Goal: Task Accomplishment & Management: Manage account settings

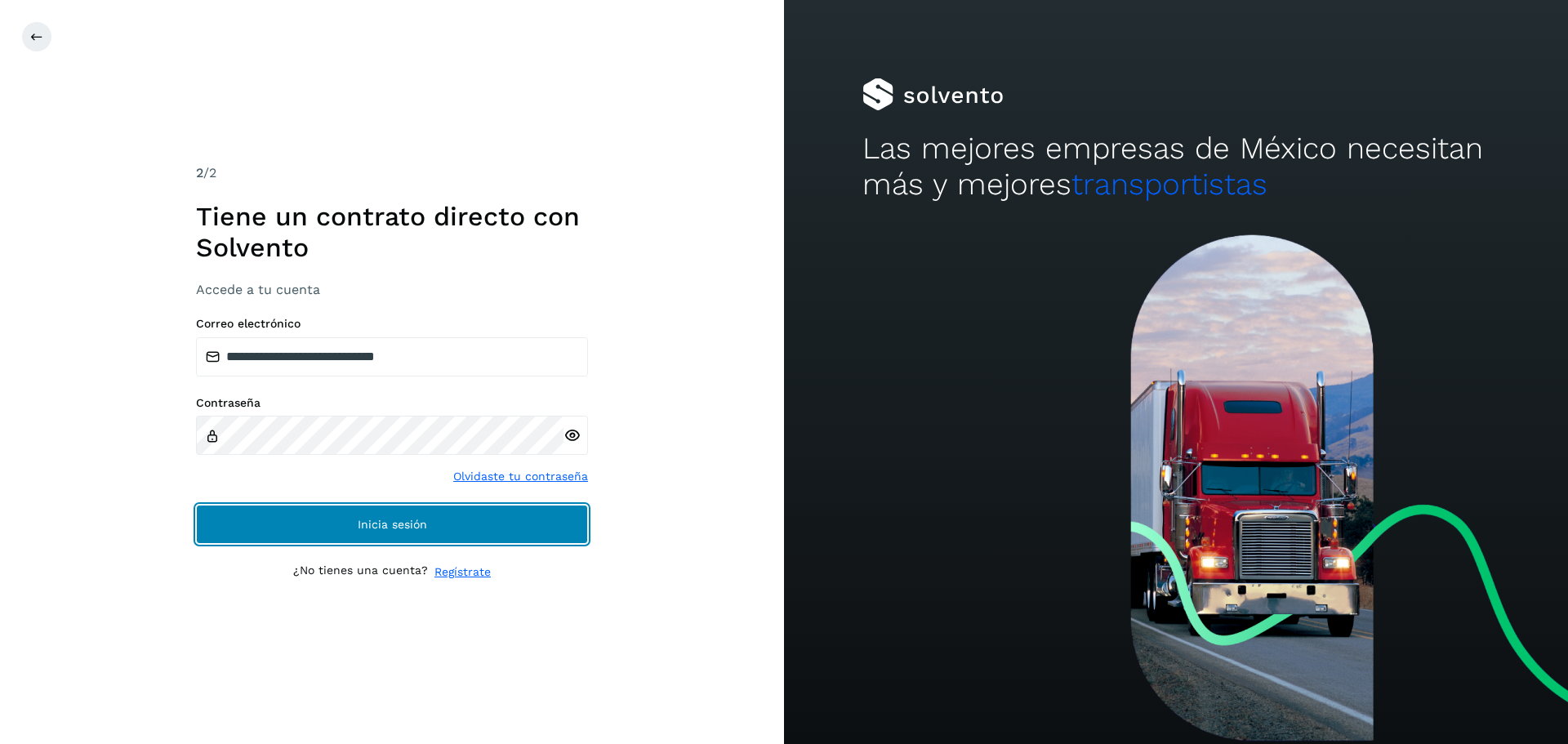
click at [473, 524] on button "Inicia sesión" at bounding box center [392, 524] width 392 height 39
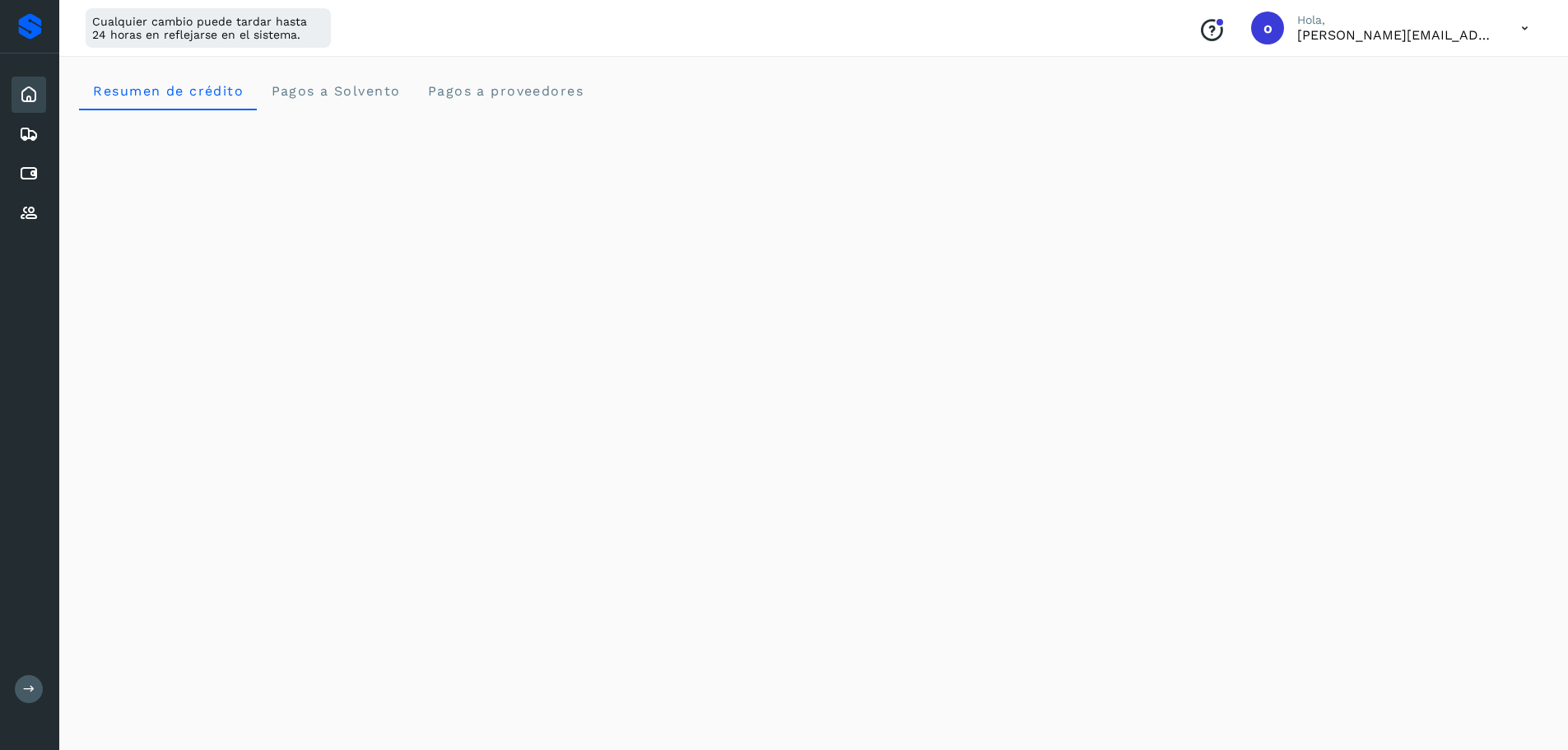
click at [37, 182] on icon at bounding box center [28, 173] width 20 height 20
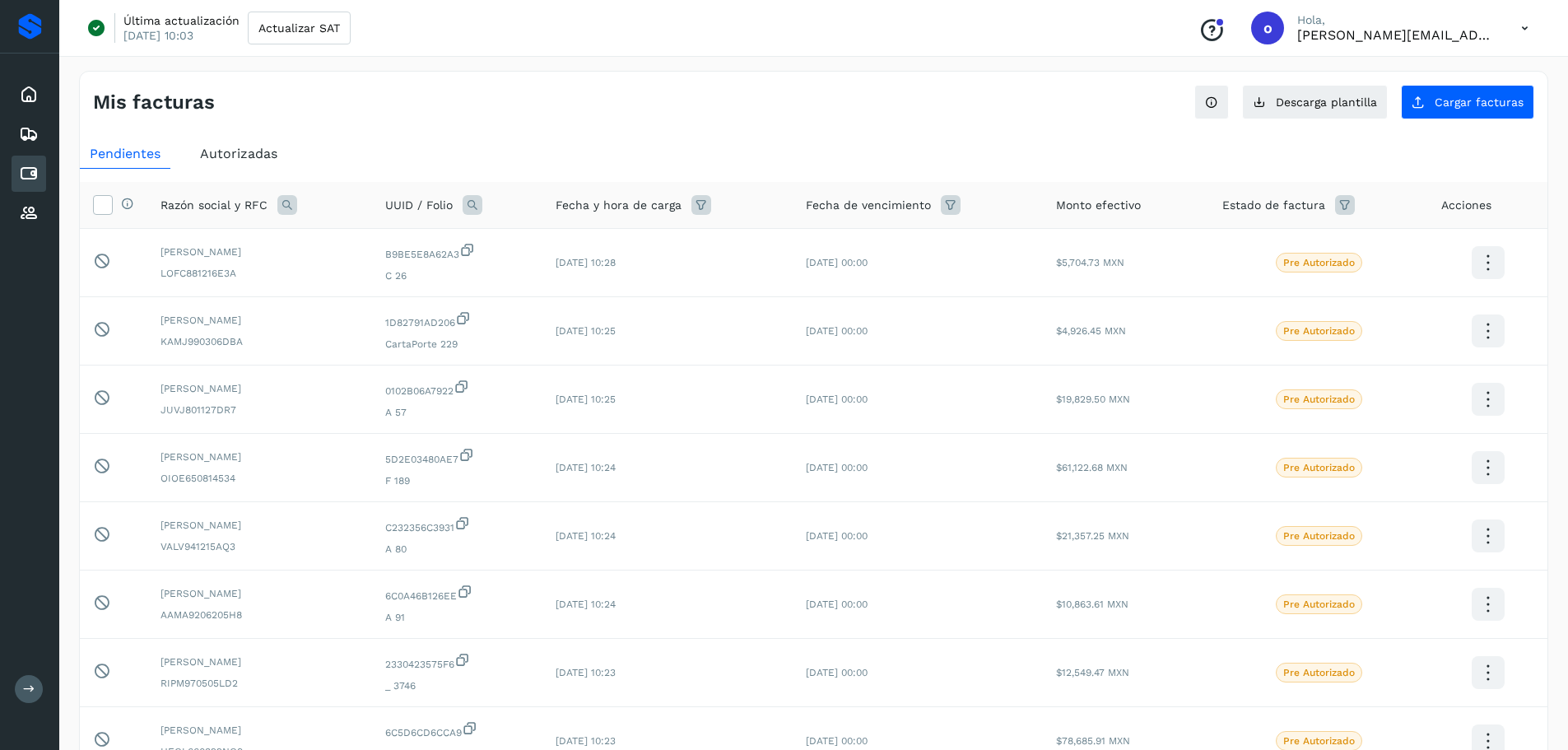
click at [675, 137] on div "Pendientes Autorizadas Selecciona todas las facturas disponibles para autorizac…" at bounding box center [813, 582] width 1467 height 899
click at [17, 179] on div "Cuentas por pagar" at bounding box center [29, 174] width 35 height 37
click at [1487, 43] on div "Conoce nuestros beneficios o Hola, [PERSON_NAME][EMAIL_ADDRESS][PERSON_NAME][DO…" at bounding box center [1364, 28] width 356 height 38
drag, startPoint x: 1491, startPoint y: 39, endPoint x: 1501, endPoint y: 39, distance: 10.0
click at [1501, 39] on div "Conoce nuestros beneficios o Hola, [PERSON_NAME][EMAIL_ADDRESS][PERSON_NAME][DO…" at bounding box center [1364, 28] width 356 height 38
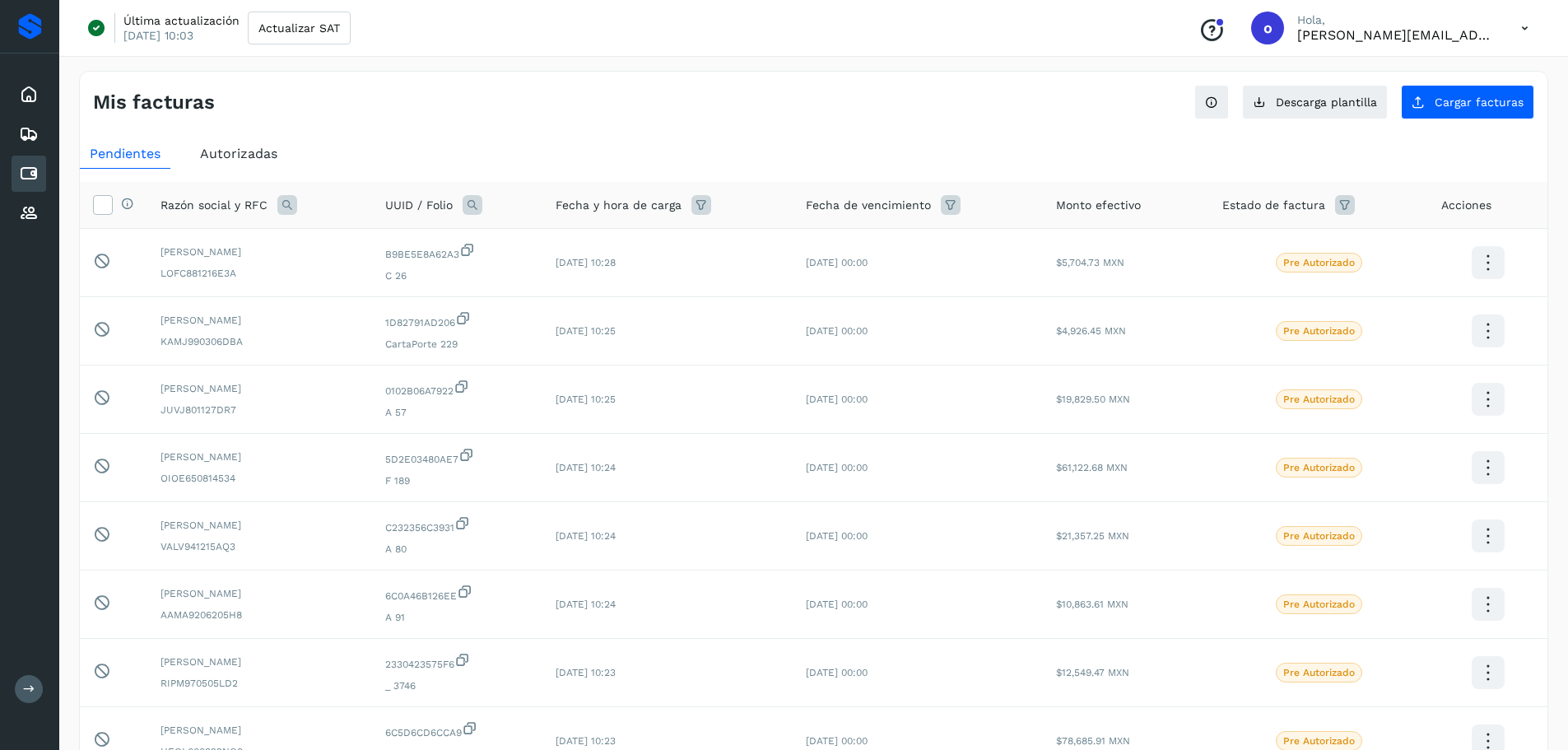
click at [1529, 33] on icon at bounding box center [1525, 29] width 34 height 34
click at [1430, 124] on div "Documentación Cerrar sesión" at bounding box center [1443, 89] width 196 height 89
click at [1422, 111] on div "Documentación Cerrar sesión" at bounding box center [1443, 89] width 196 height 89
click at [1377, 108] on div "Cerrar sesión" at bounding box center [1443, 106] width 196 height 32
